Goal: Task Accomplishment & Management: Complete application form

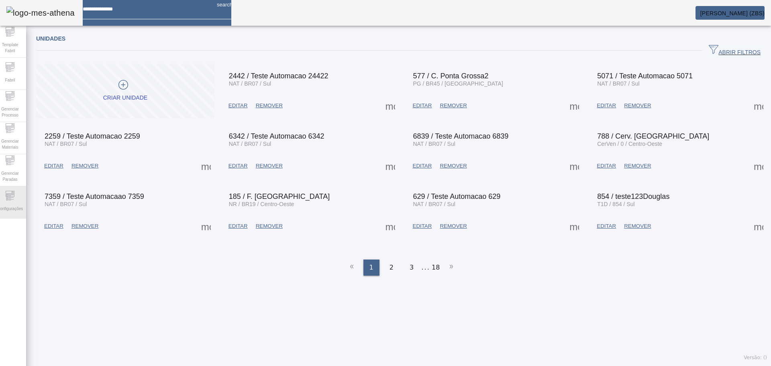
click at [5, 207] on span "Configurações" at bounding box center [10, 208] width 31 height 11
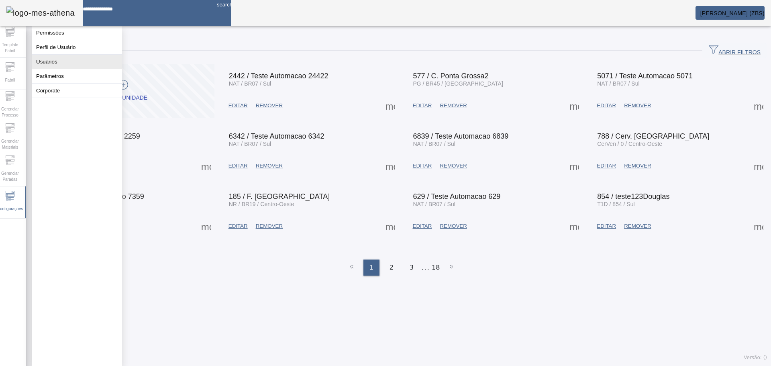
click at [61, 63] on button "Usuários" at bounding box center [77, 62] width 90 height 14
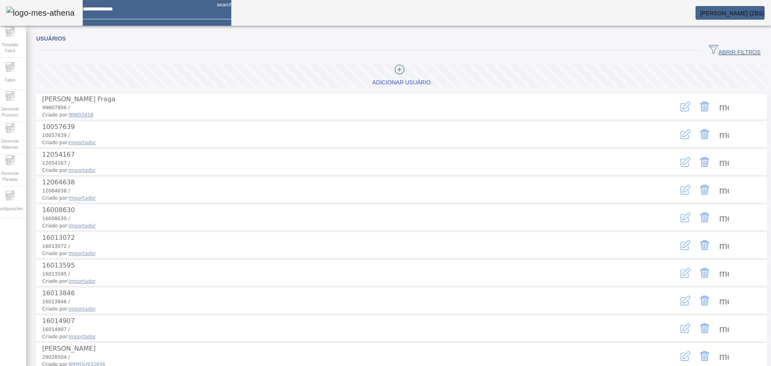
click at [737, 49] on span "ABRIR FILTROS" at bounding box center [735, 51] width 52 height 12
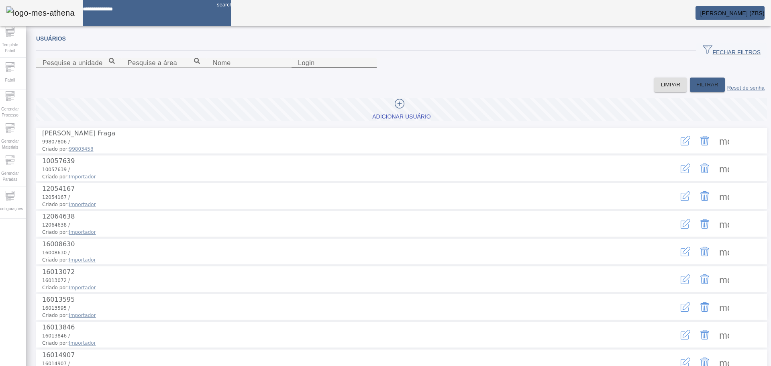
click at [370, 68] on input "Login" at bounding box center [334, 63] width 72 height 10
type input "********"
click at [697, 89] on span "FILTRAR" at bounding box center [707, 85] width 22 height 8
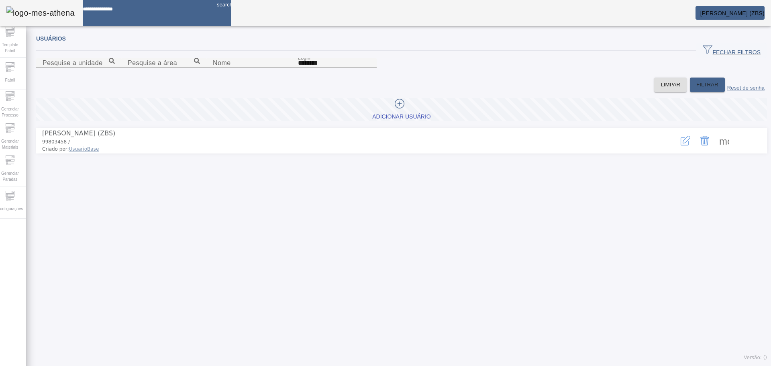
click at [403, 120] on span "Adicionar Usuário" at bounding box center [401, 110] width 58 height 22
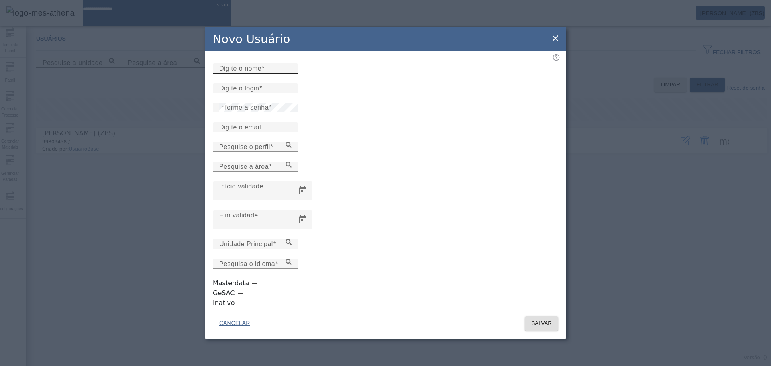
click at [261, 73] on div "Digite o nome" at bounding box center [255, 68] width 72 height 10
type input "*"
type input "**********"
click at [247, 91] on mat-label "Digite o login" at bounding box center [239, 87] width 40 height 7
click at [247, 93] on input "Digite o login" at bounding box center [255, 89] width 72 height 10
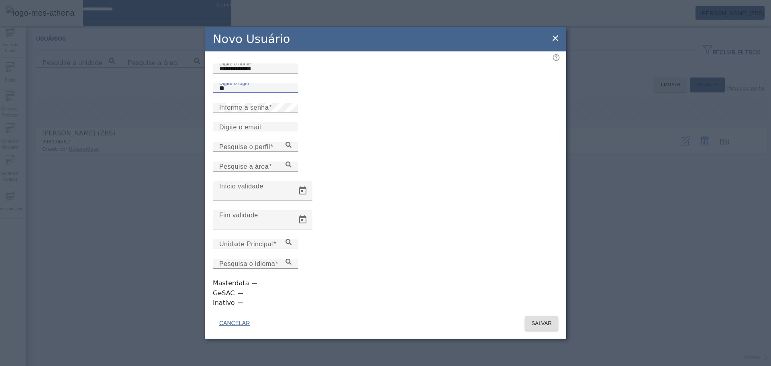
type input "*"
type input "*********"
click at [292, 148] on icon at bounding box center [289, 145] width 6 height 6
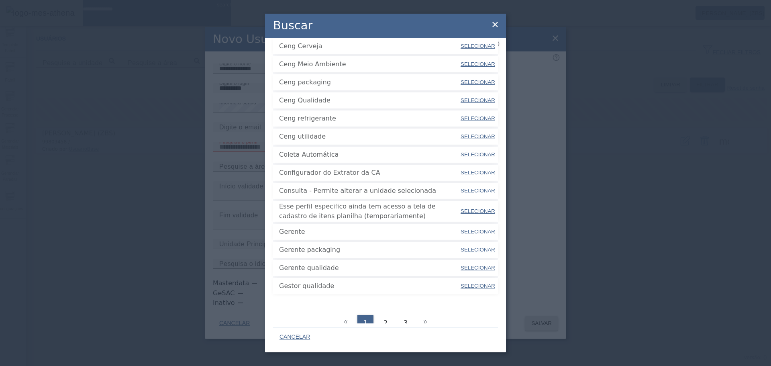
scroll to position [167, 0]
click at [593, 102] on div "Buscar Pesquise o perfil FILTRAR A revisar SELECIONAR A revisar SELECIONAR Aces…" at bounding box center [385, 183] width 771 height 366
click at [493, 22] on icon at bounding box center [495, 25] width 6 height 6
